Goal: Browse casually

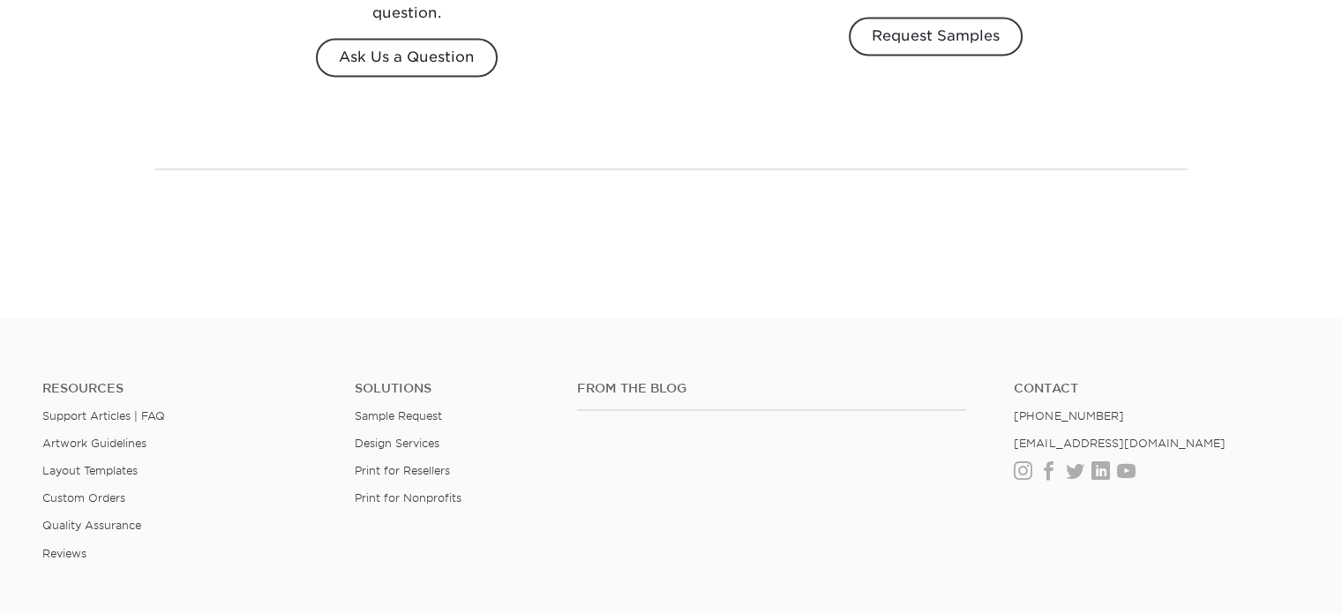
scroll to position [2667, 0]
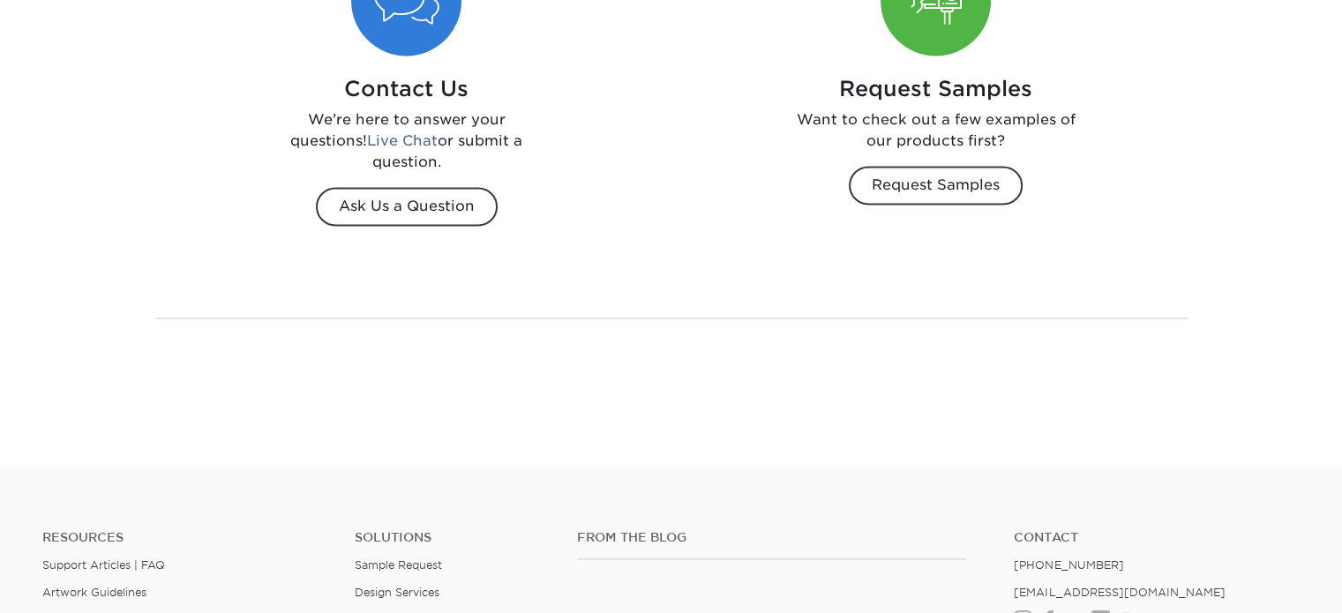
click at [646, 530] on h4 "From the Blog" at bounding box center [771, 537] width 389 height 15
click at [617, 530] on h4 "From the Blog" at bounding box center [771, 537] width 389 height 15
click at [691, 530] on h4 "From the Blog" at bounding box center [771, 537] width 389 height 15
click at [633, 530] on h4 "From the Blog" at bounding box center [771, 537] width 389 height 15
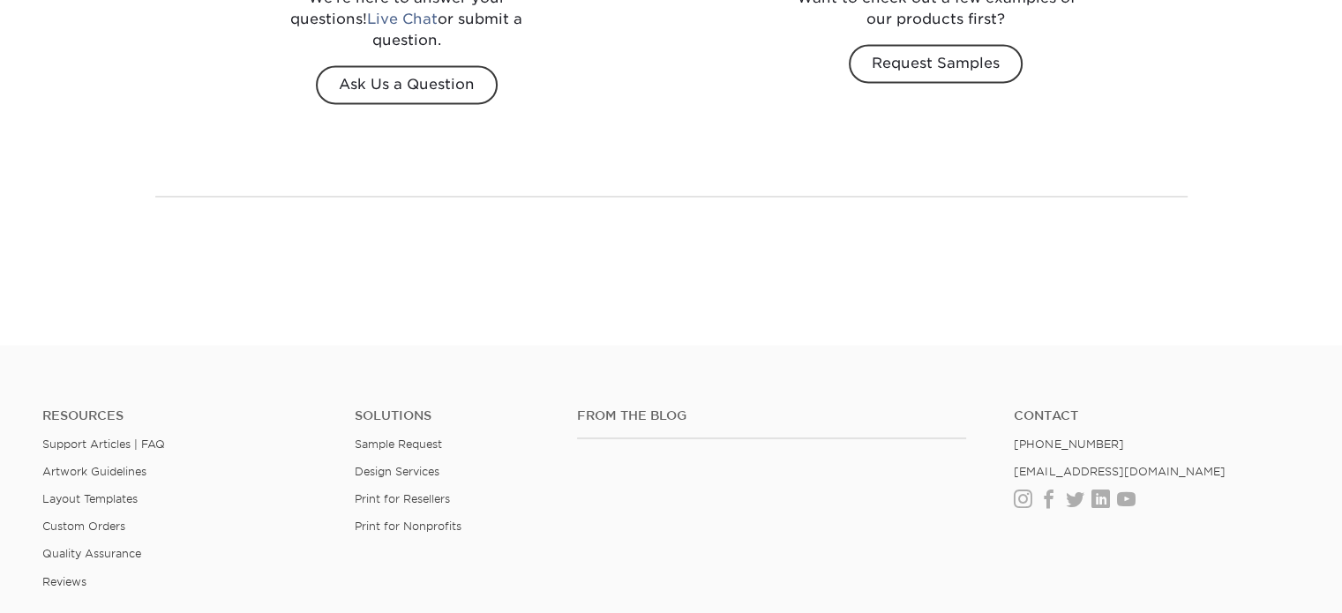
scroll to position [2817, 0]
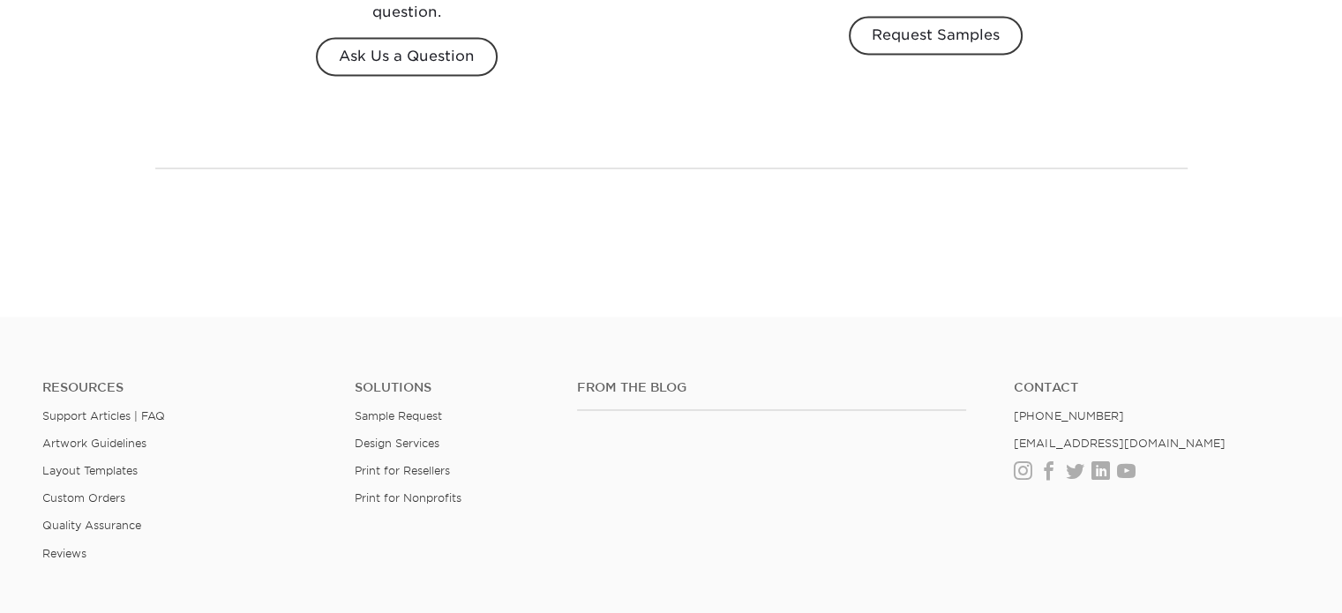
drag, startPoint x: 692, startPoint y: 168, endPoint x: 682, endPoint y: 168, distance: 10.6
click at [692, 380] on h4 "From the Blog" at bounding box center [771, 387] width 389 height 15
click at [620, 380] on h4 "From the Blog" at bounding box center [771, 387] width 389 height 15
click at [687, 380] on h4 "From the Blog" at bounding box center [771, 387] width 389 height 15
drag, startPoint x: 610, startPoint y: 160, endPoint x: 628, endPoint y: 172, distance: 21.5
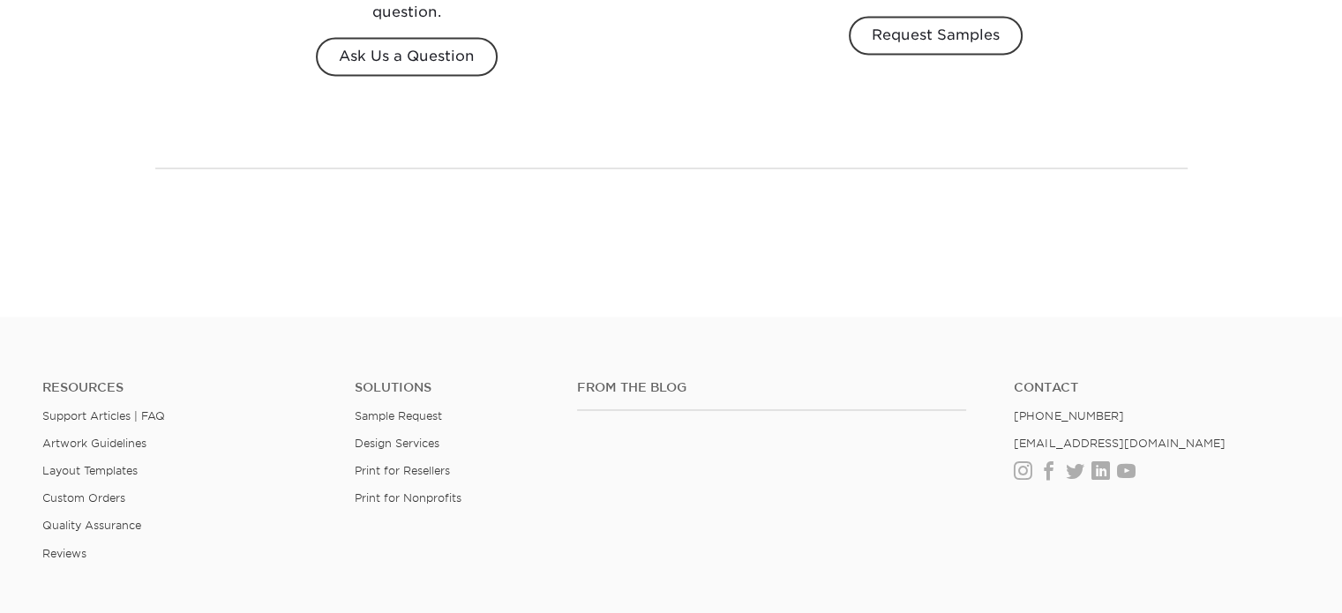
click at [610, 380] on h4 "From the Blog" at bounding box center [771, 387] width 389 height 15
click at [603, 380] on h4 "From the Blog" at bounding box center [771, 387] width 389 height 15
